Goal: Information Seeking & Learning: Learn about a topic

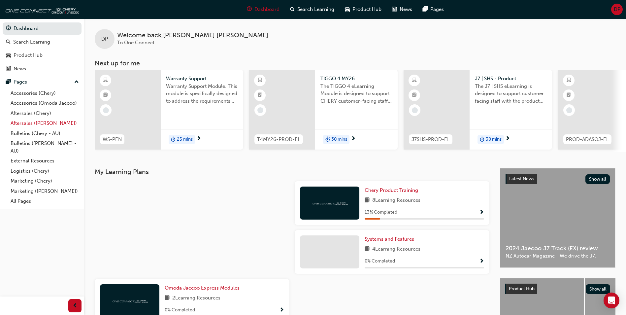
click at [37, 123] on link "Aftersales ([PERSON_NAME])" at bounding box center [45, 123] width 74 height 10
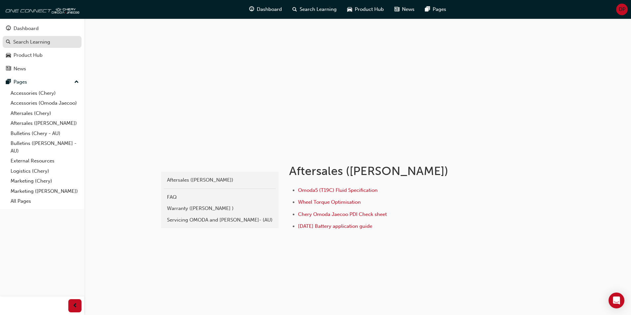
click at [27, 40] on div "Search Learning" at bounding box center [31, 42] width 37 height 8
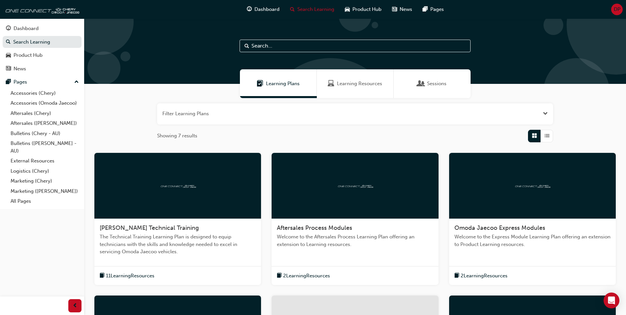
click at [342, 45] on input "text" at bounding box center [355, 46] width 231 height 13
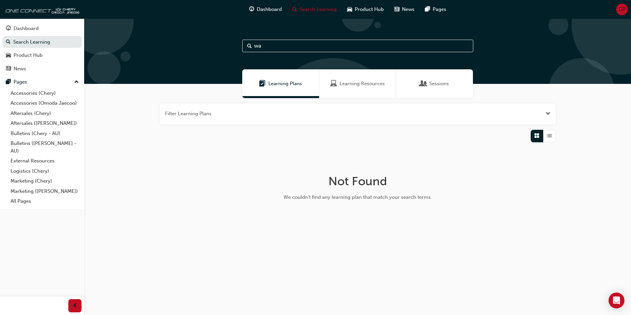
type input "w"
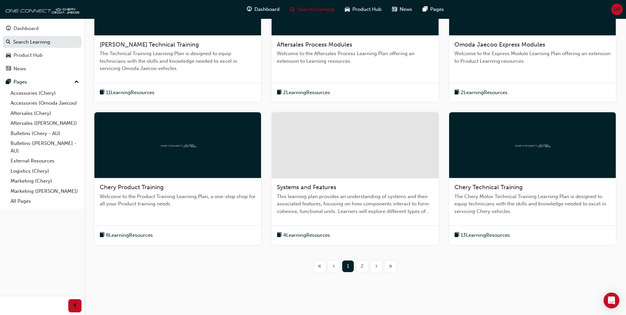
scroll to position [194, 0]
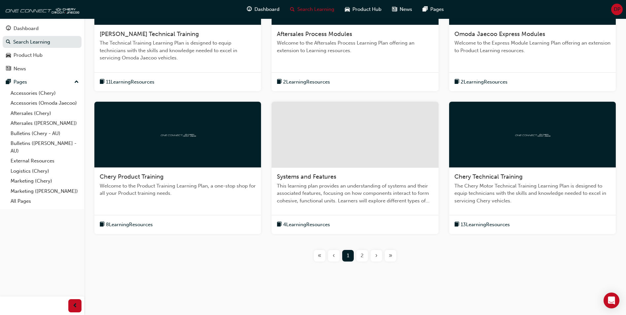
click at [361, 257] on span "2" at bounding box center [362, 256] width 3 height 8
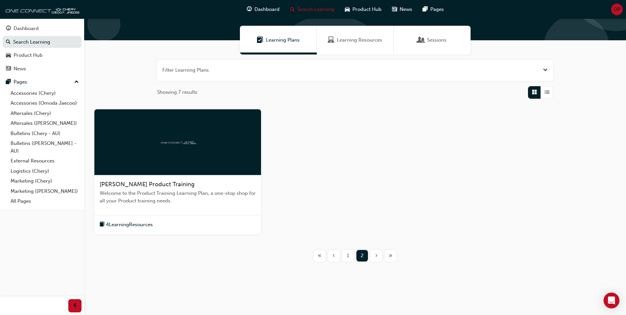
click at [349, 257] on span "1" at bounding box center [348, 256] width 2 height 8
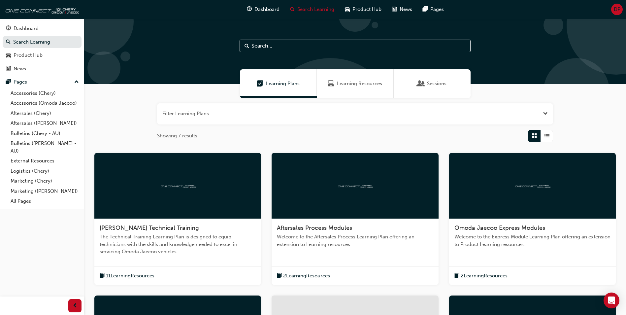
click at [348, 82] on span "Learning Resources" at bounding box center [359, 84] width 45 height 8
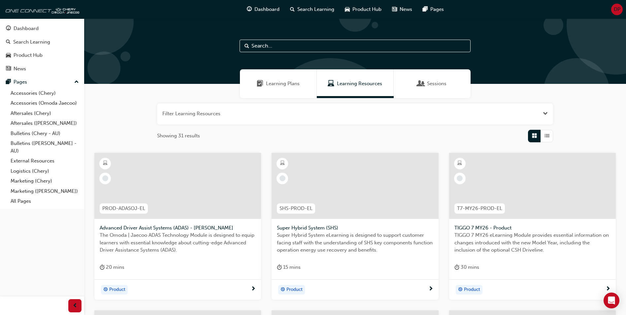
click at [289, 44] on input "text" at bounding box center [355, 46] width 231 height 13
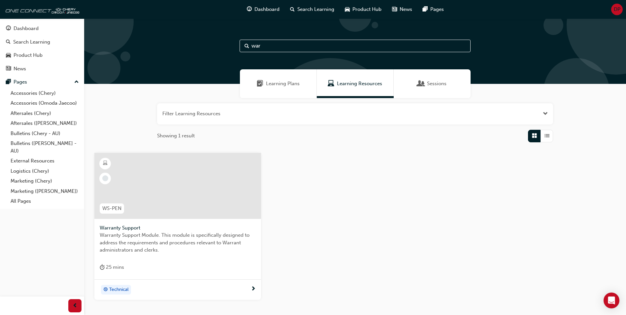
type input "war"
click at [155, 199] on div at bounding box center [177, 186] width 167 height 66
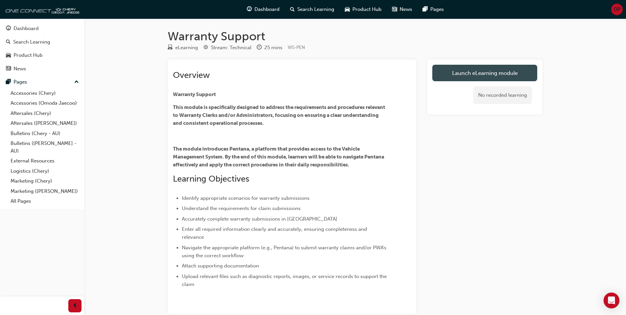
click at [481, 72] on link "Launch eLearning module" at bounding box center [484, 73] width 105 height 17
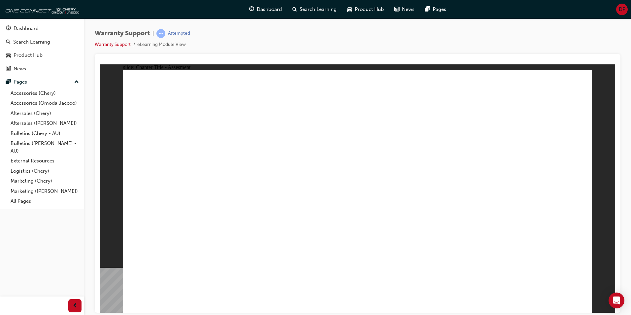
radio input "true"
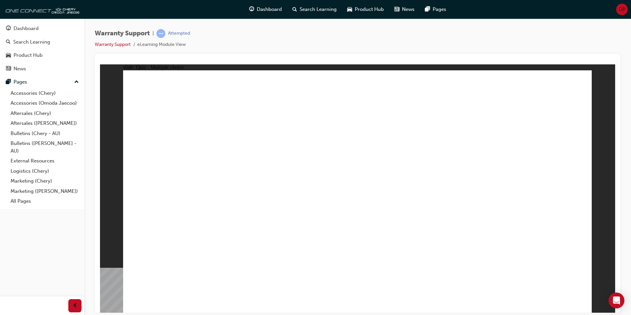
radio input "true"
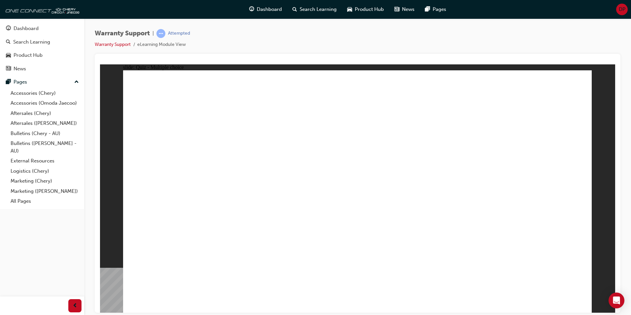
radio input "true"
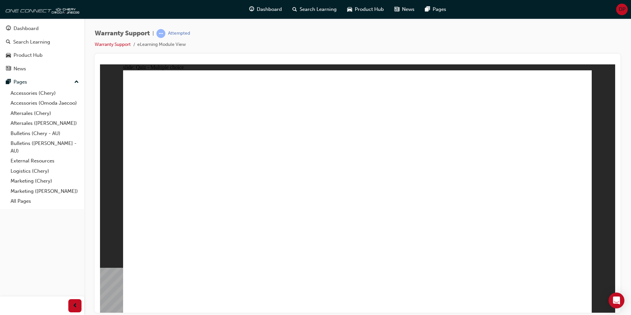
radio input "true"
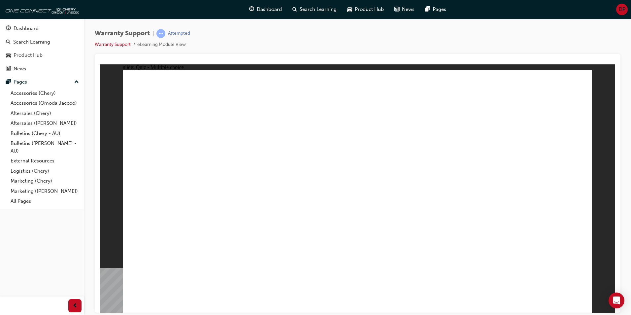
radio input "true"
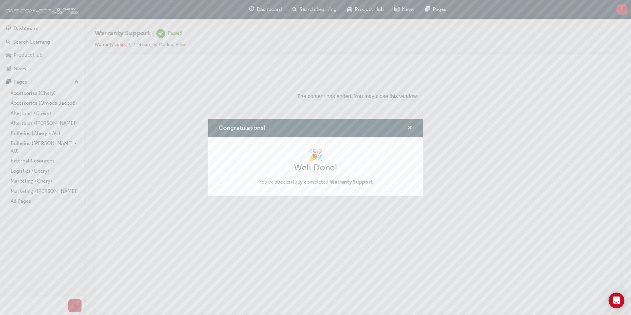
click at [410, 126] on span "cross-icon" at bounding box center [409, 128] width 5 height 6
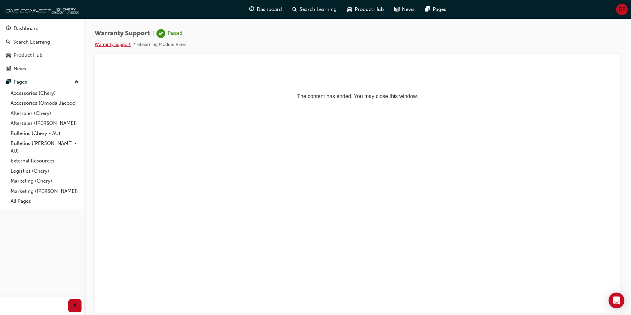
click at [101, 43] on link "Warranty Support" at bounding box center [113, 45] width 36 height 6
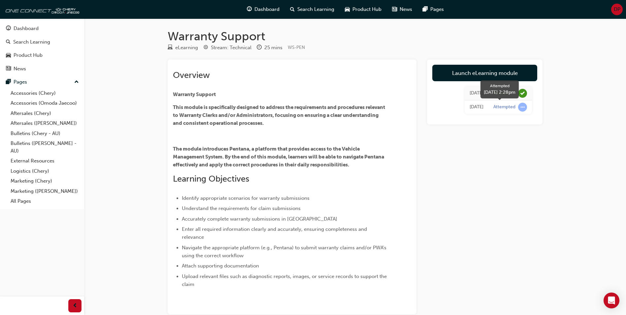
click at [521, 107] on span "learningRecordVerb_ATTEMPT-icon" at bounding box center [522, 107] width 9 height 9
click at [477, 107] on div "[DATE]" at bounding box center [477, 107] width 14 height 8
click at [17, 27] on div "Dashboard" at bounding box center [26, 29] width 25 height 8
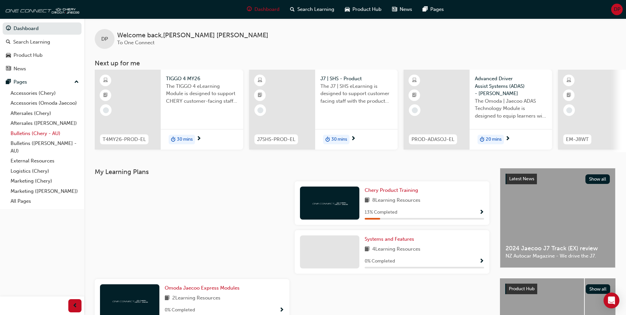
click at [18, 133] on link "Bulletins (Chery - AU)" at bounding box center [45, 133] width 74 height 10
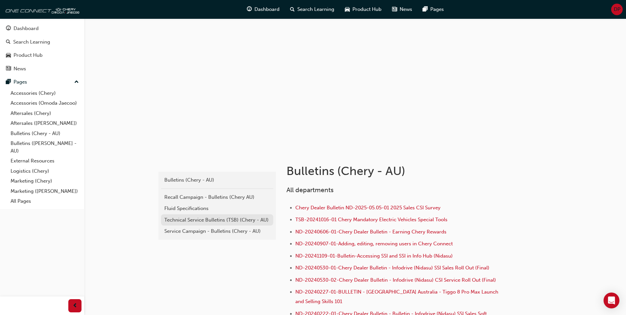
click at [197, 218] on div "Technical Service Bulletins (TSB) (Chery - AU)" at bounding box center [217, 220] width 106 height 8
